Goal: Information Seeking & Learning: Find specific fact

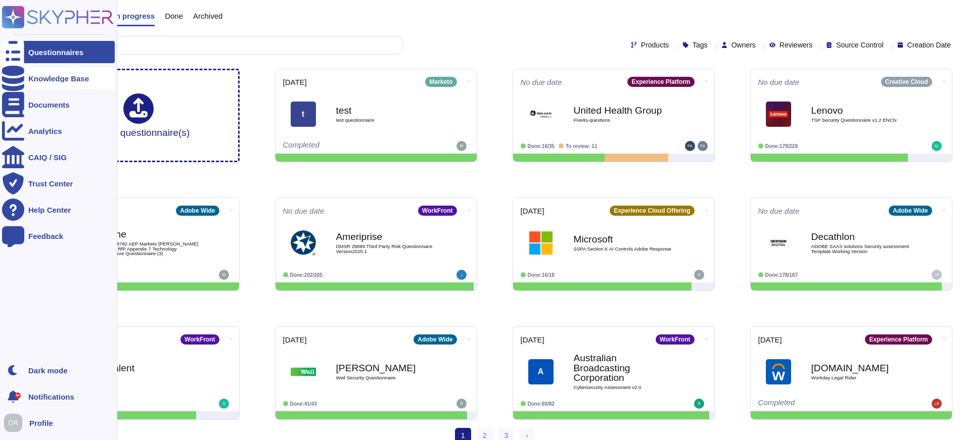
click at [29, 85] on div "Knowledge Base" at bounding box center [58, 78] width 113 height 22
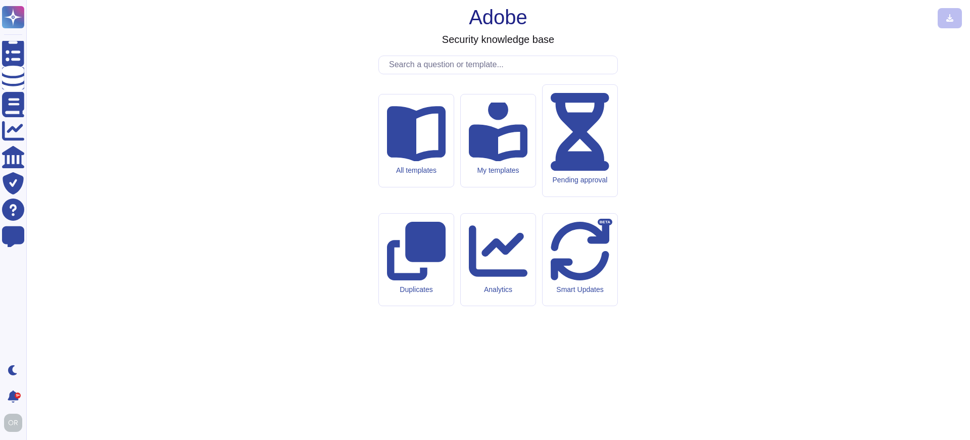
click at [451, 74] on input "text" at bounding box center [501, 65] width 234 height 18
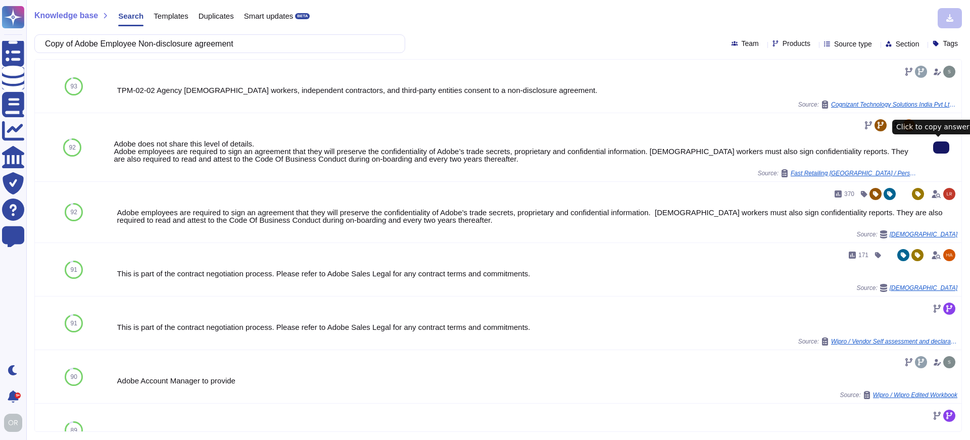
click at [942, 148] on icon at bounding box center [942, 148] width 0 height 0
drag, startPoint x: 262, startPoint y: 47, endPoint x: 54, endPoint y: 45, distance: 208.7
click at [54, 45] on input "Copy of Adobe Employee Non-disclosure agreement" at bounding box center [217, 44] width 355 height 18
paste input "material claims or judgements against the company"
type input "material claims or judgements against the company"
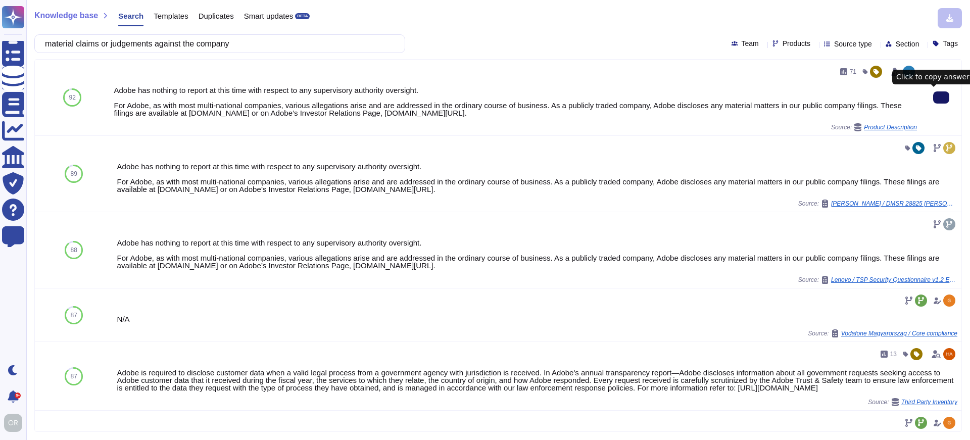
click at [942, 98] on icon at bounding box center [942, 98] width 0 height 0
